Goal: Information Seeking & Learning: Check status

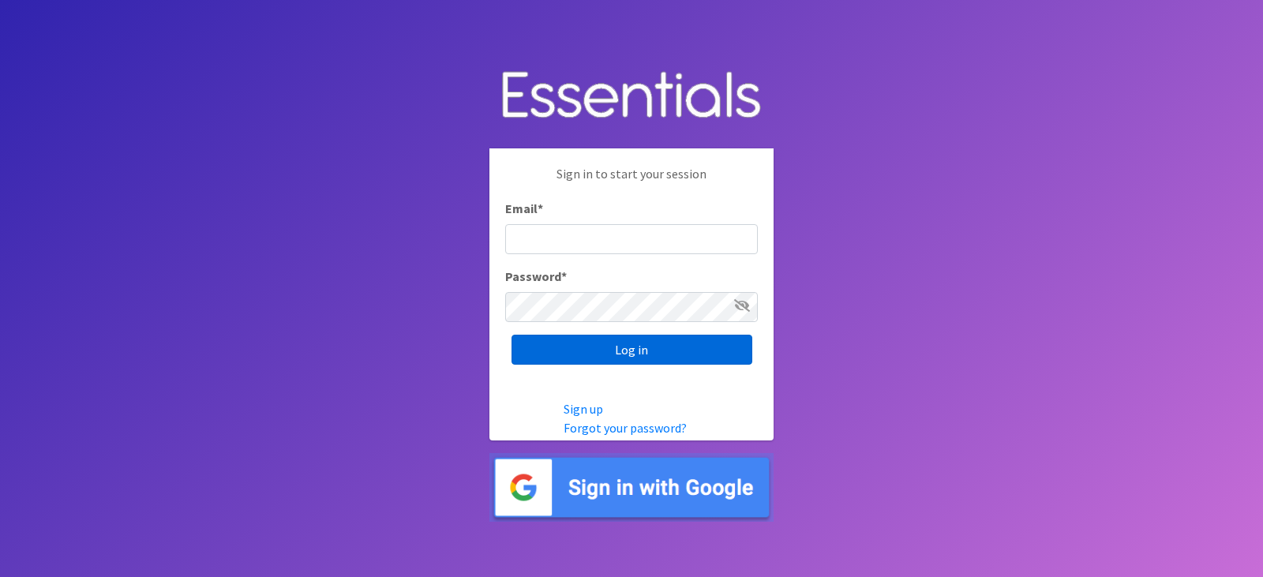
type input "diapers@juniorleagueofpensacola.org"
click at [671, 353] on input "Log in" at bounding box center [632, 350] width 241 height 30
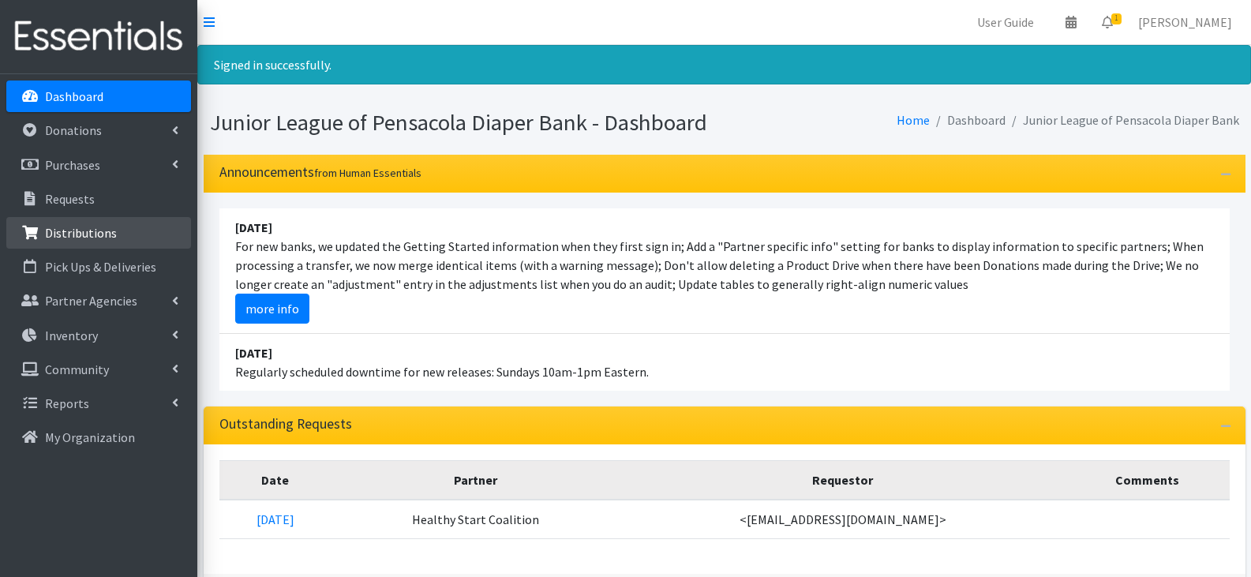
click at [73, 231] on p "Distributions" at bounding box center [81, 233] width 72 height 16
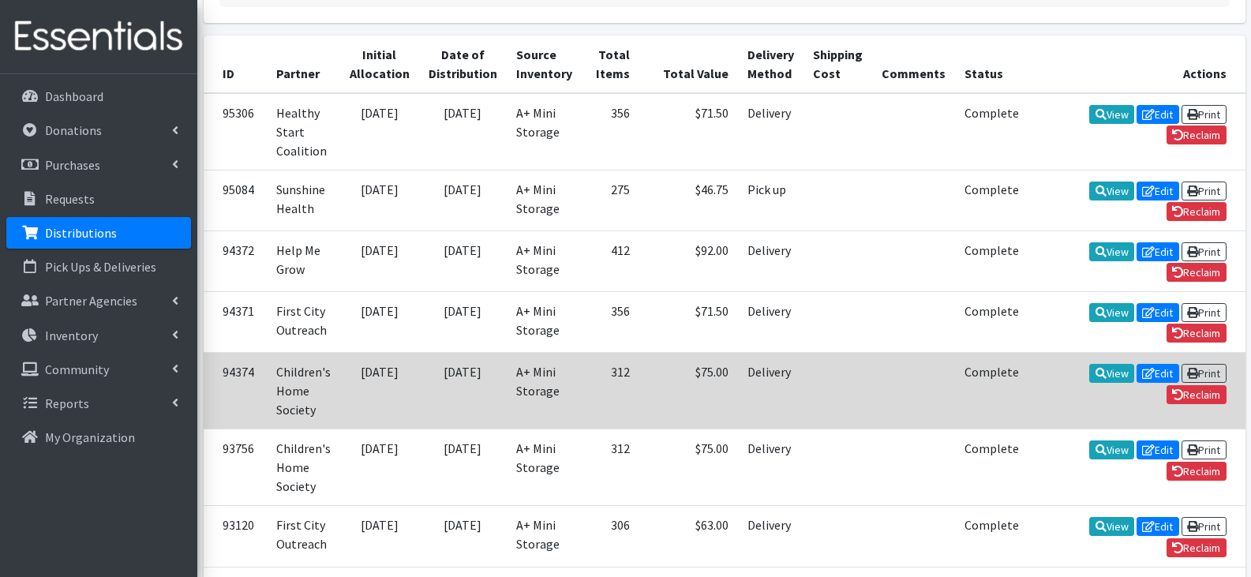
scroll to position [237, 0]
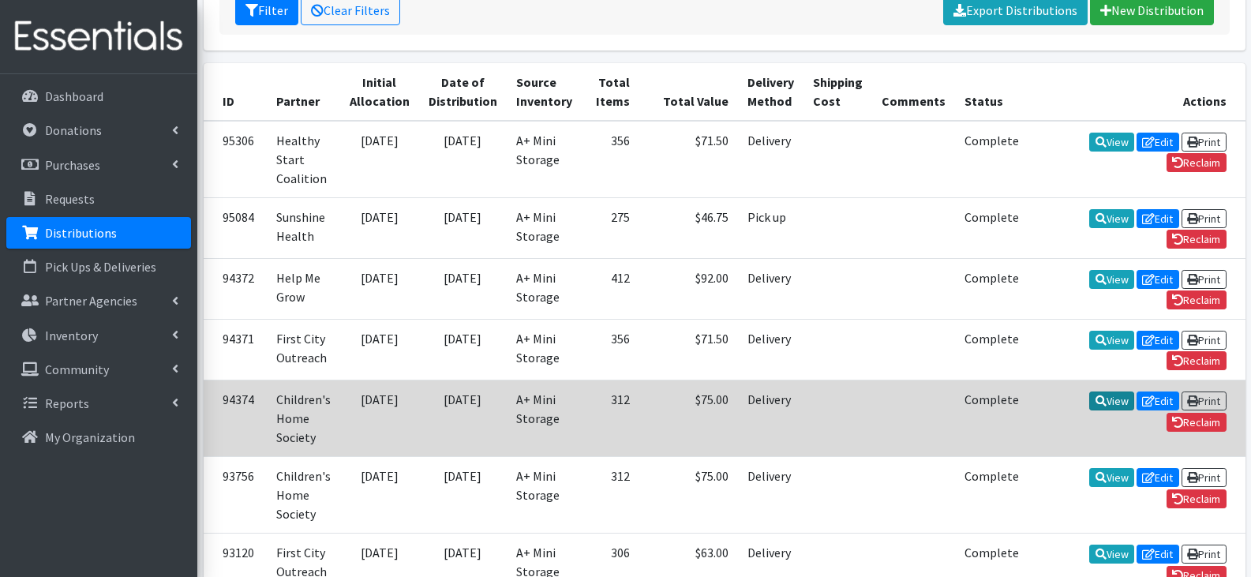
click at [1096, 396] on icon at bounding box center [1101, 401] width 11 height 11
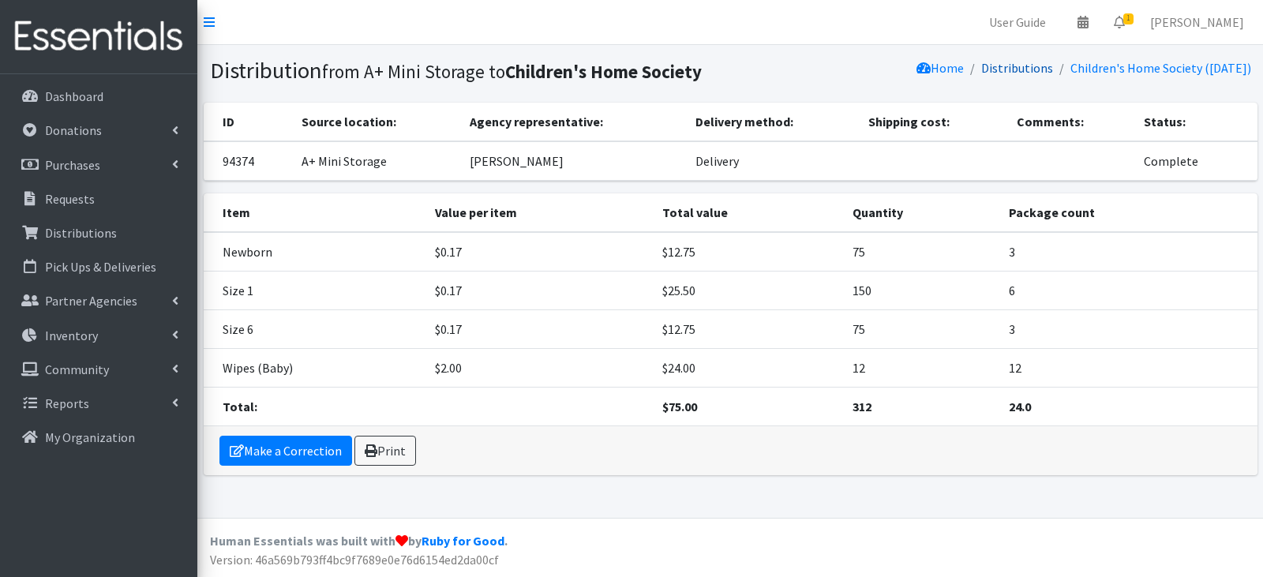
click at [1009, 69] on link "Distributions" at bounding box center [1017, 68] width 72 height 16
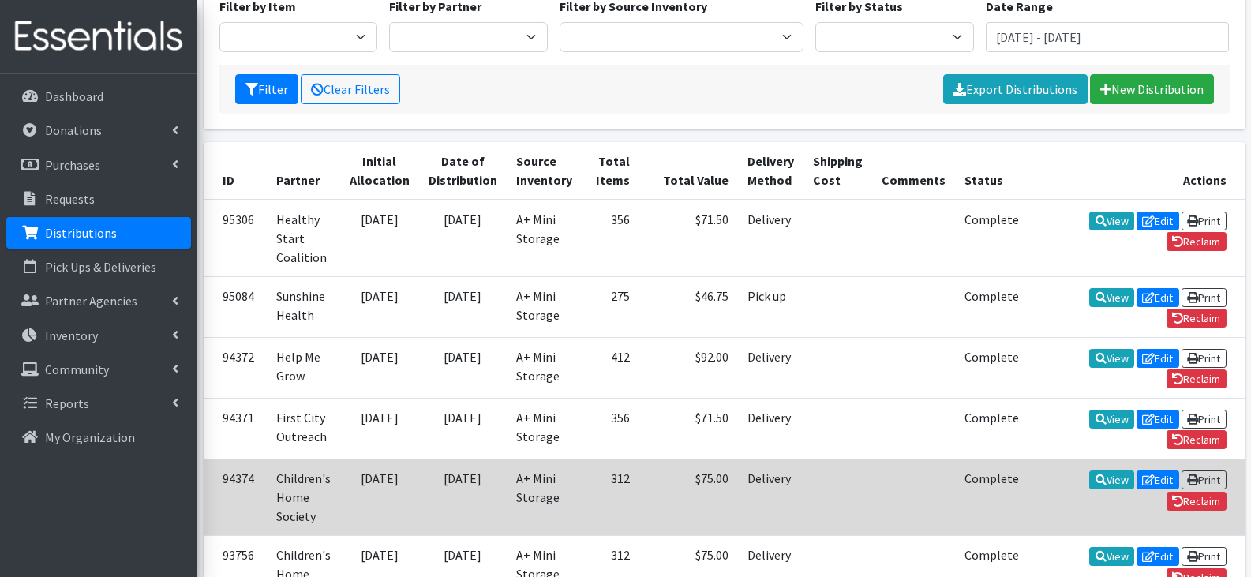
scroll to position [237, 0]
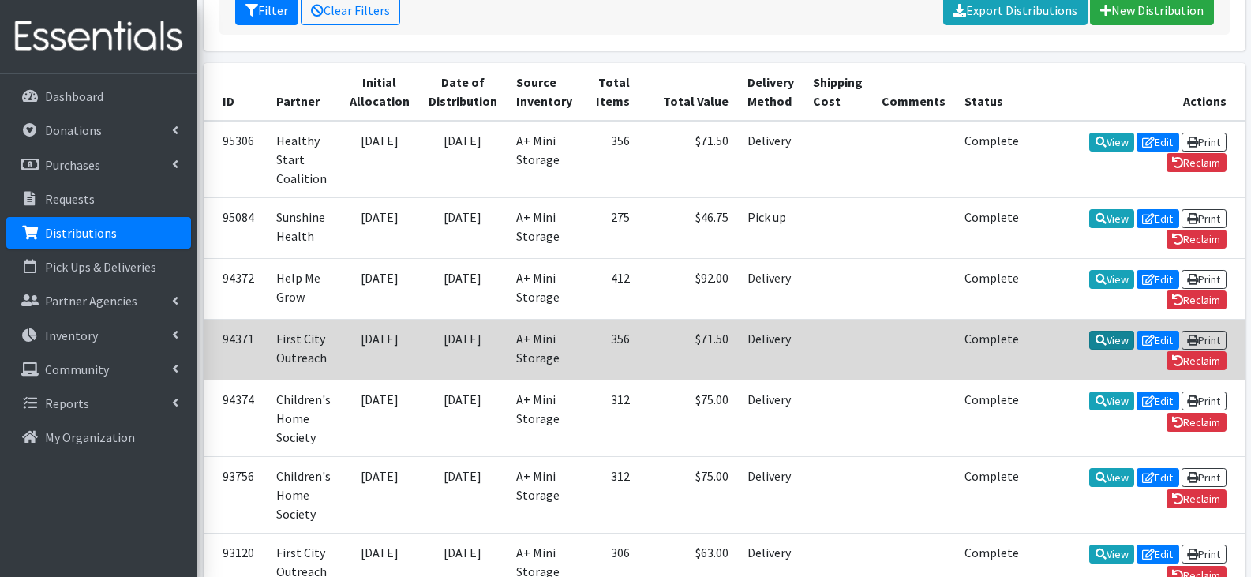
click at [1096, 335] on icon at bounding box center [1101, 340] width 11 height 11
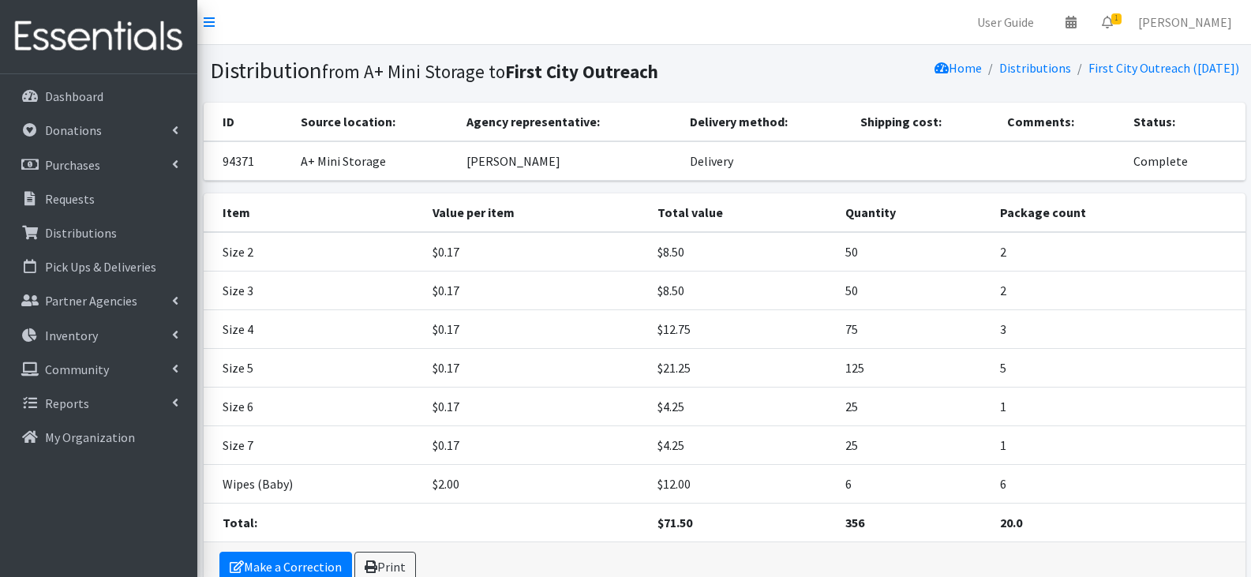
drag, startPoint x: 794, startPoint y: 5, endPoint x: 805, endPoint y: 16, distance: 15.6
click at [794, 5] on nav "User Guide 0 Pick-ups remaining this week View Calendar 1 1 Requests 0 Partner …" at bounding box center [724, 22] width 1054 height 45
click at [1017, 72] on link "Distributions" at bounding box center [1036, 68] width 72 height 16
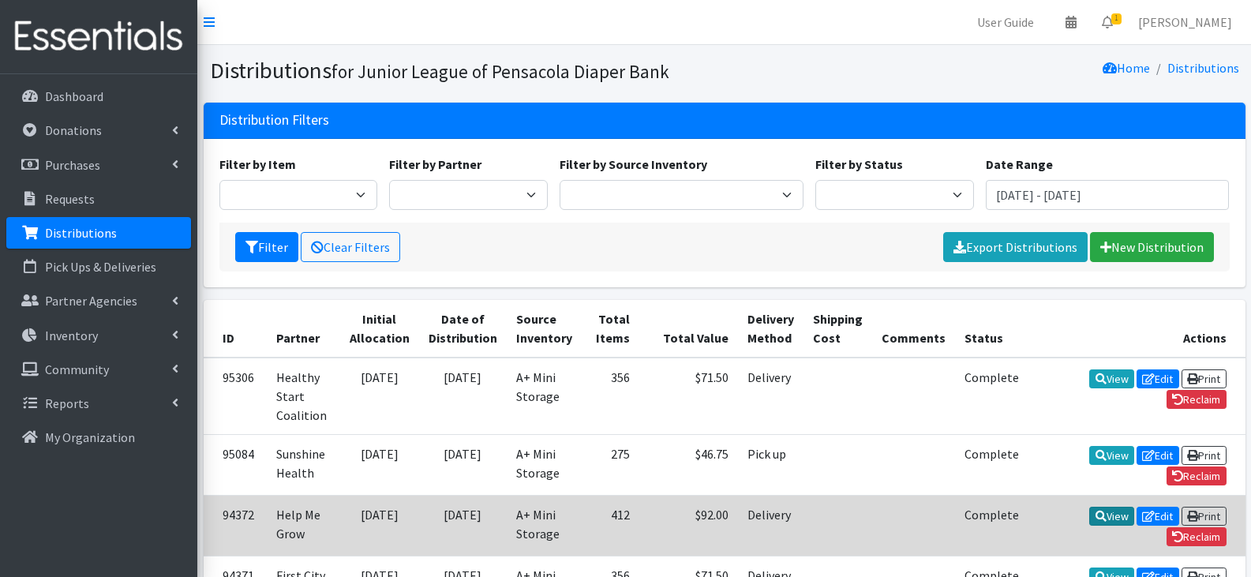
click at [1090, 507] on link "View" at bounding box center [1112, 516] width 45 height 19
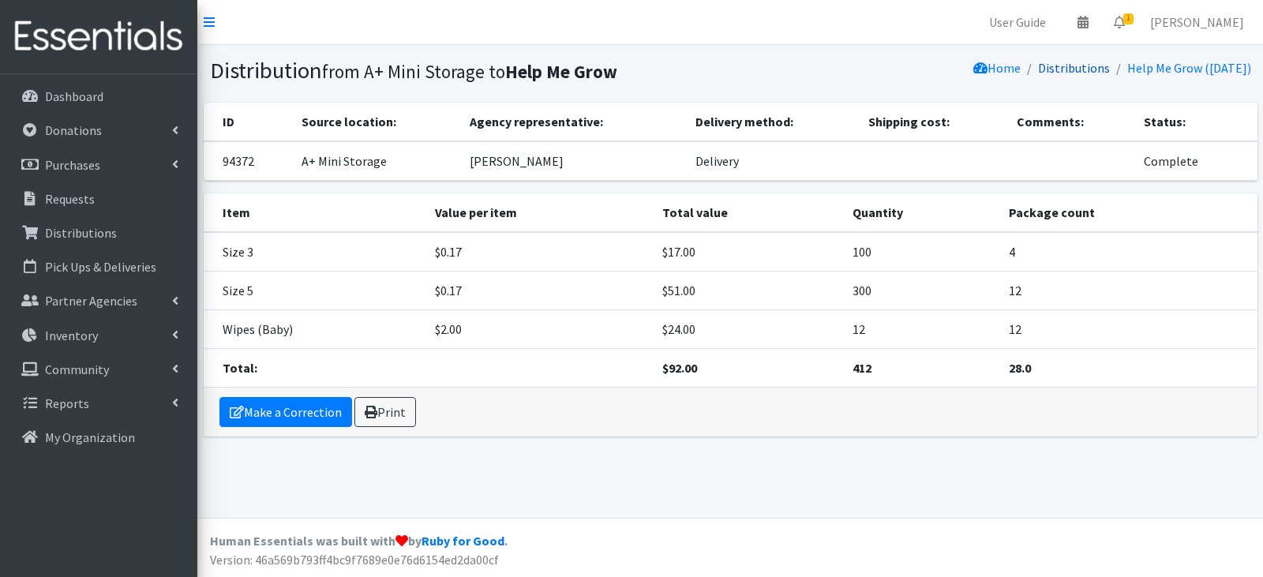
click at [1056, 62] on link "Distributions" at bounding box center [1074, 68] width 72 height 16
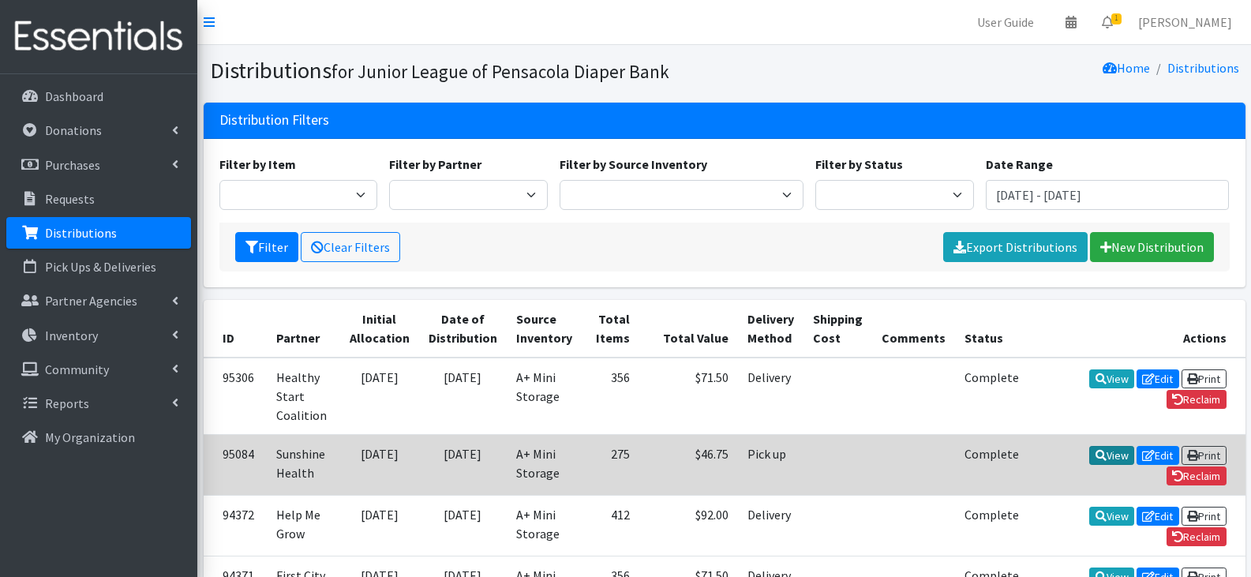
click at [1090, 450] on link "View" at bounding box center [1112, 455] width 45 height 19
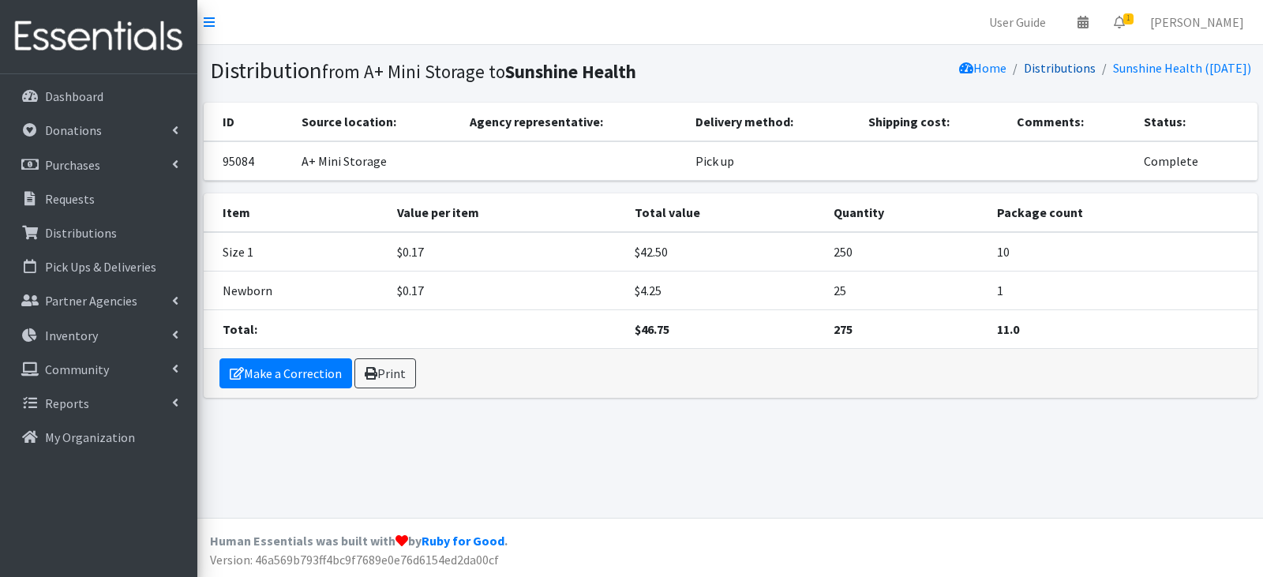
click at [1058, 71] on link "Distributions" at bounding box center [1060, 68] width 72 height 16
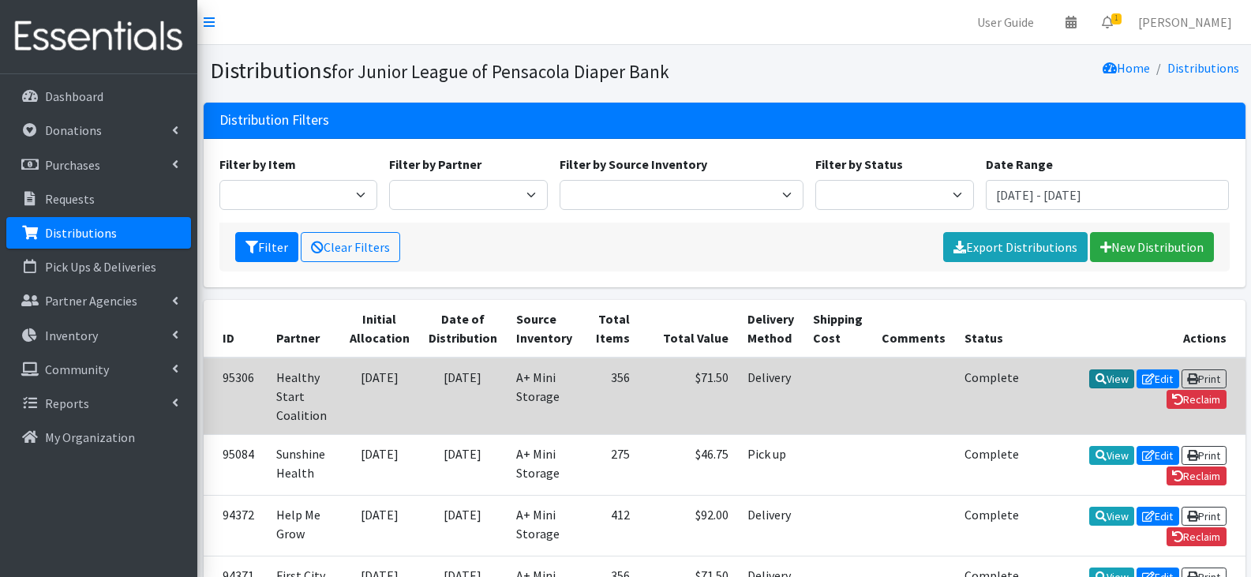
click at [1096, 377] on icon at bounding box center [1101, 378] width 11 height 11
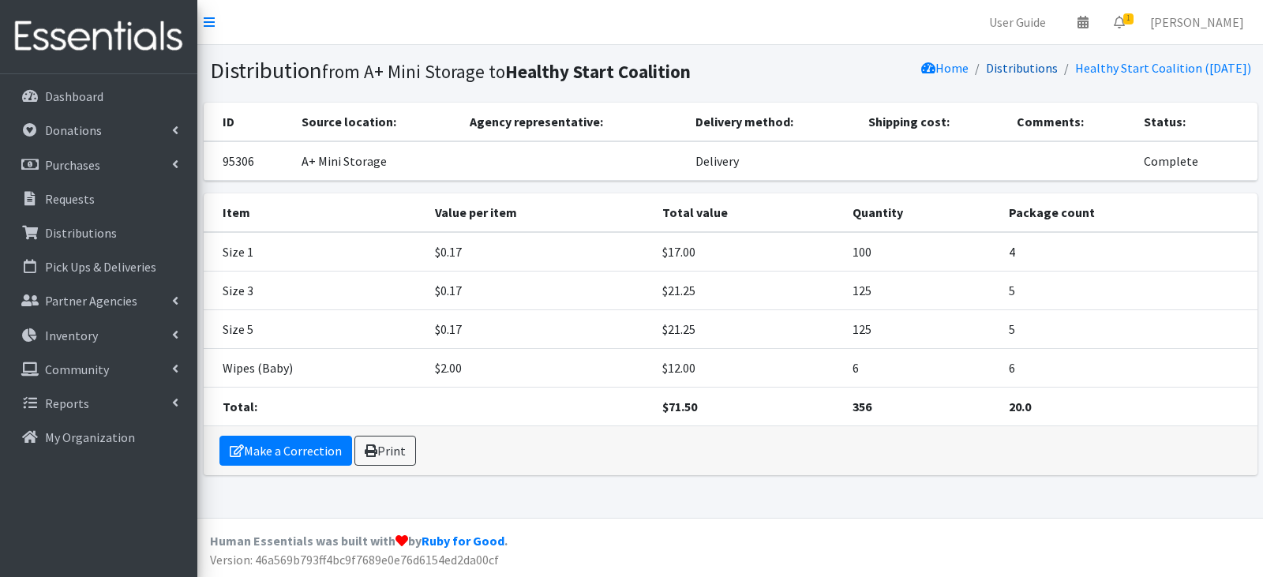
click at [989, 68] on link "Distributions" at bounding box center [1022, 68] width 72 height 16
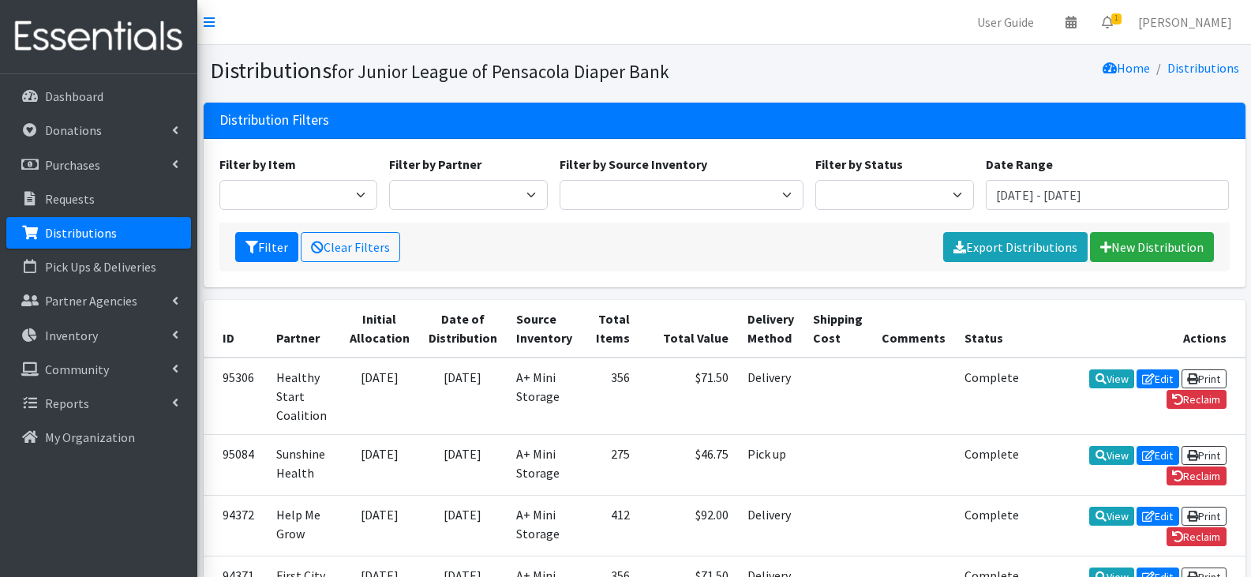
click at [970, 307] on th "Status" at bounding box center [991, 329] width 73 height 58
